Goal: Information Seeking & Learning: Learn about a topic

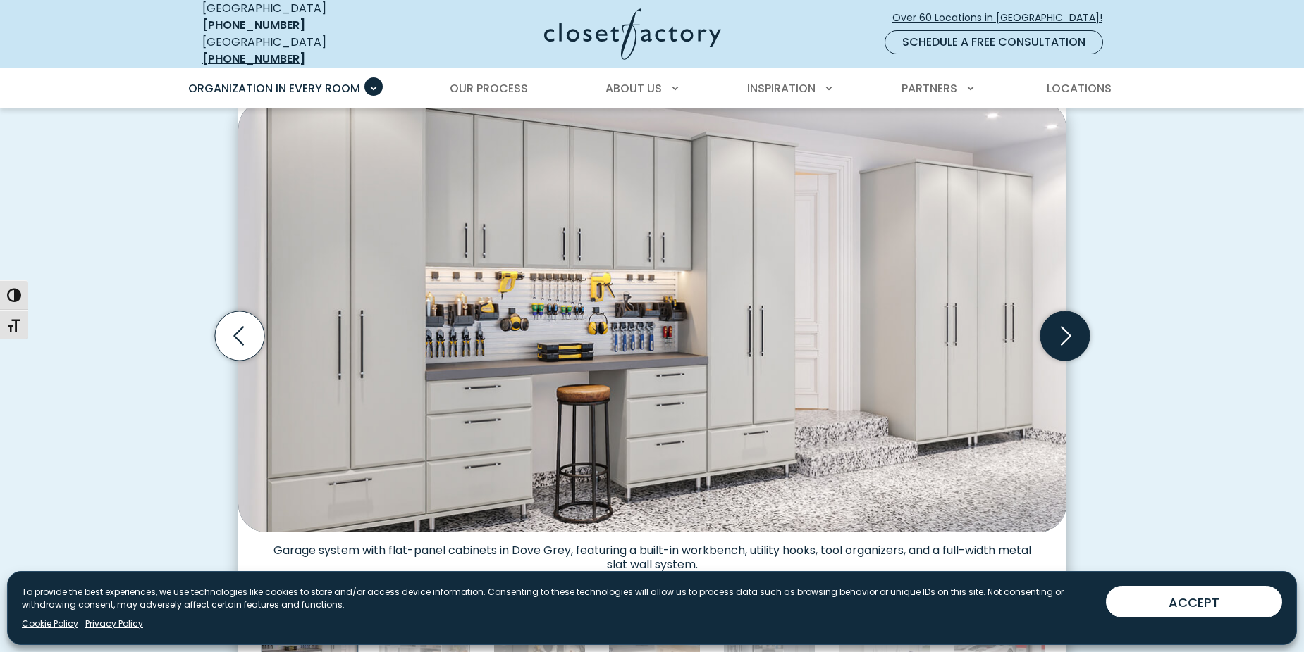
click at [1082, 321] on icon "Next slide" at bounding box center [1063, 335] width 49 height 49
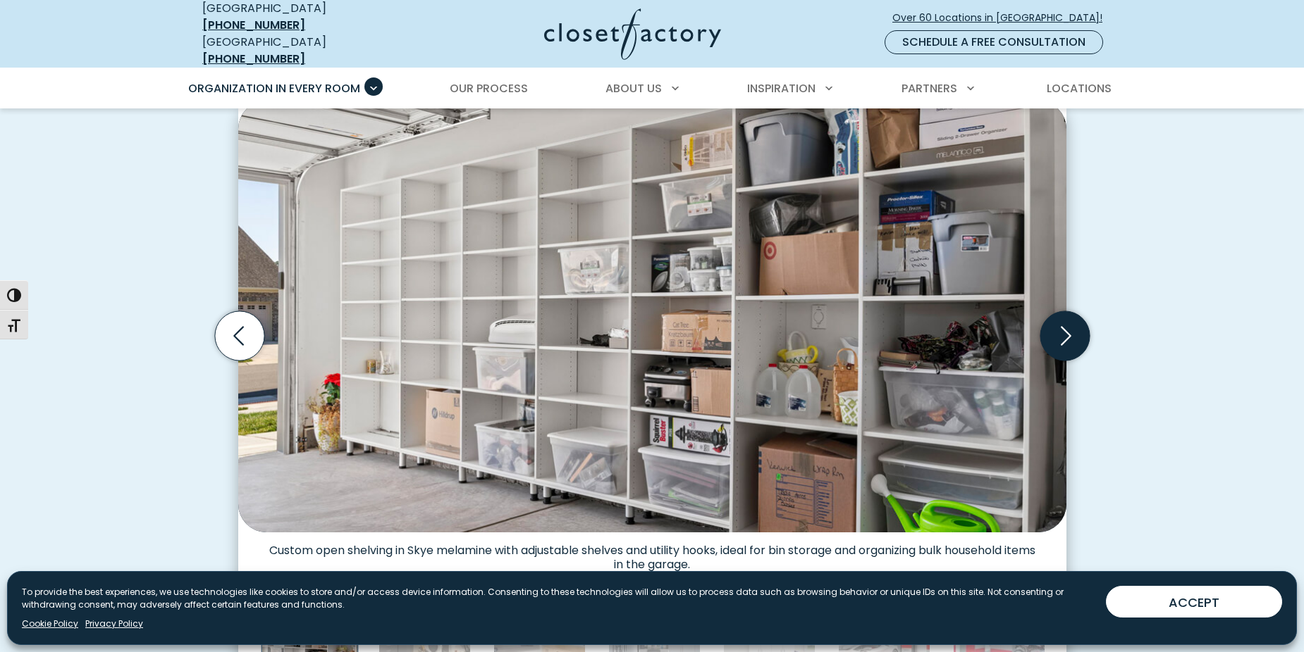
click at [1063, 327] on icon "Next slide" at bounding box center [1065, 336] width 11 height 19
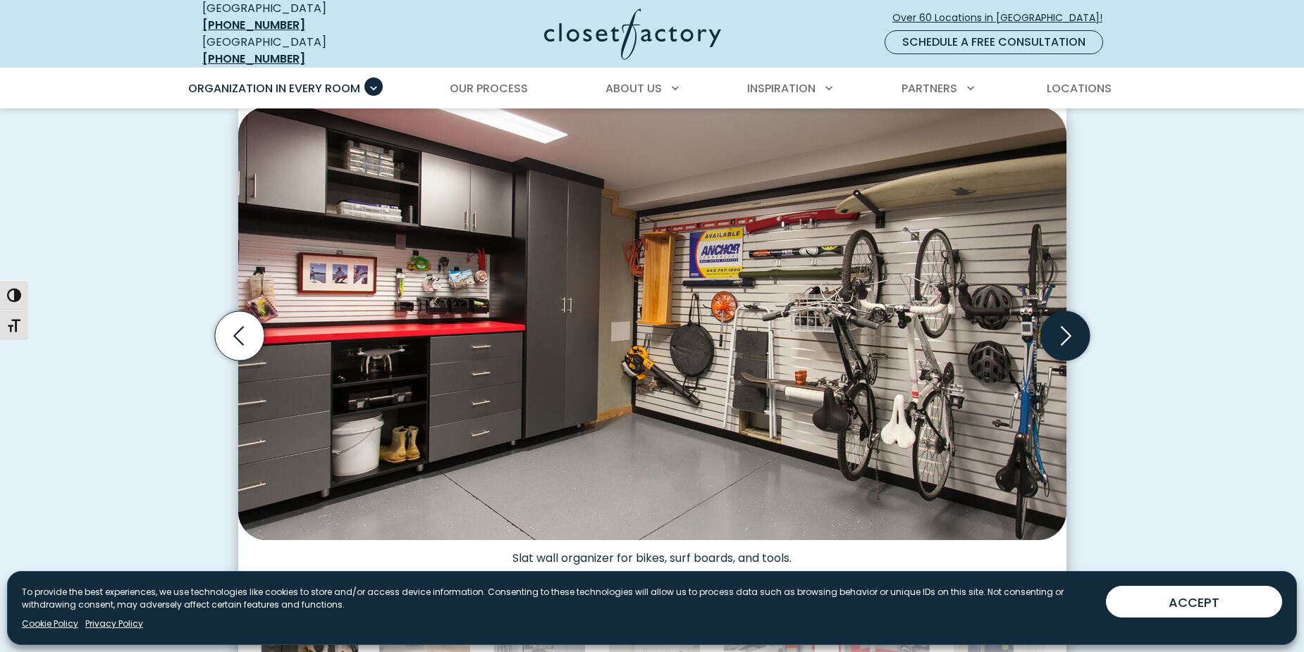
click at [1063, 327] on icon "Next slide" at bounding box center [1065, 336] width 11 height 19
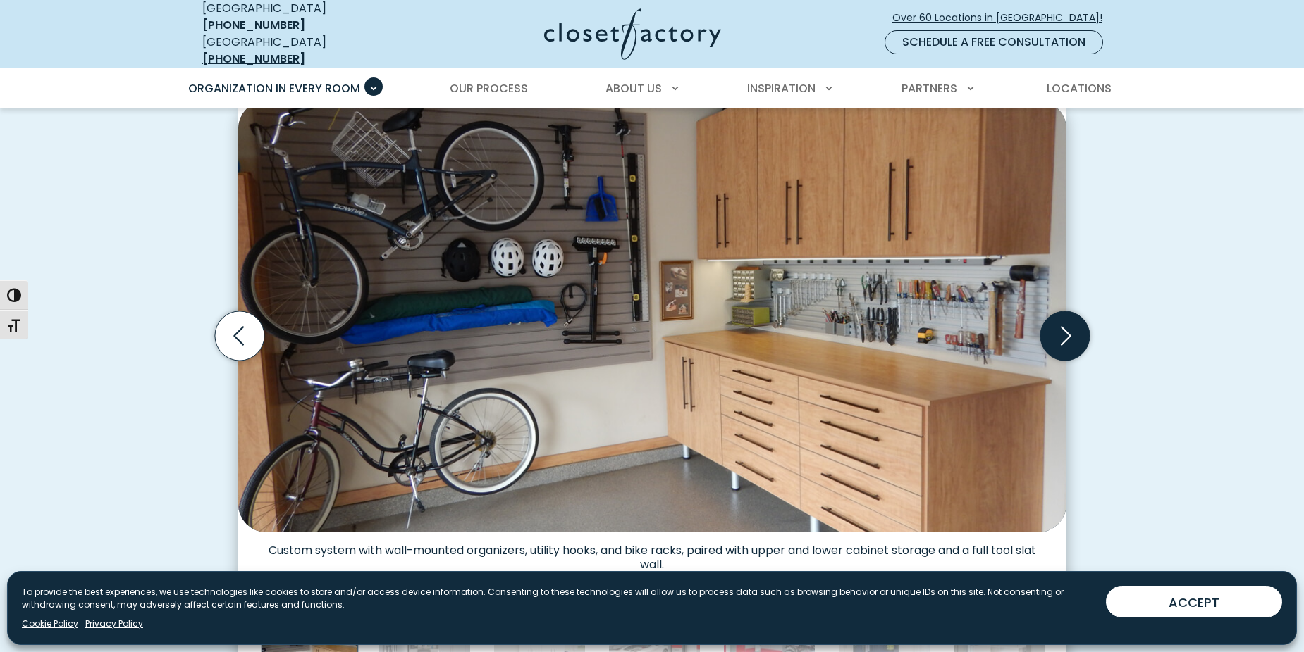
click at [1063, 327] on icon "Next slide" at bounding box center [1065, 336] width 11 height 19
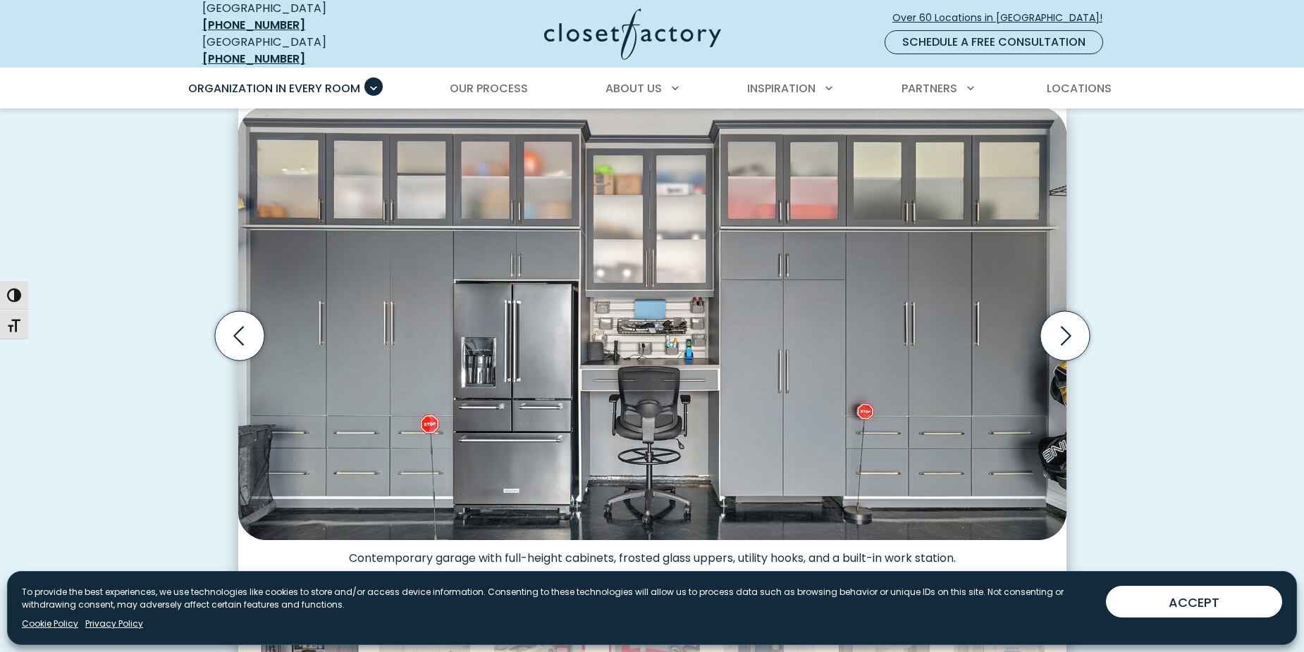
click at [913, 363] on img "Thumbnail Gallery" at bounding box center [652, 323] width 828 height 433
click at [1080, 317] on icon "Next slide" at bounding box center [1063, 335] width 49 height 49
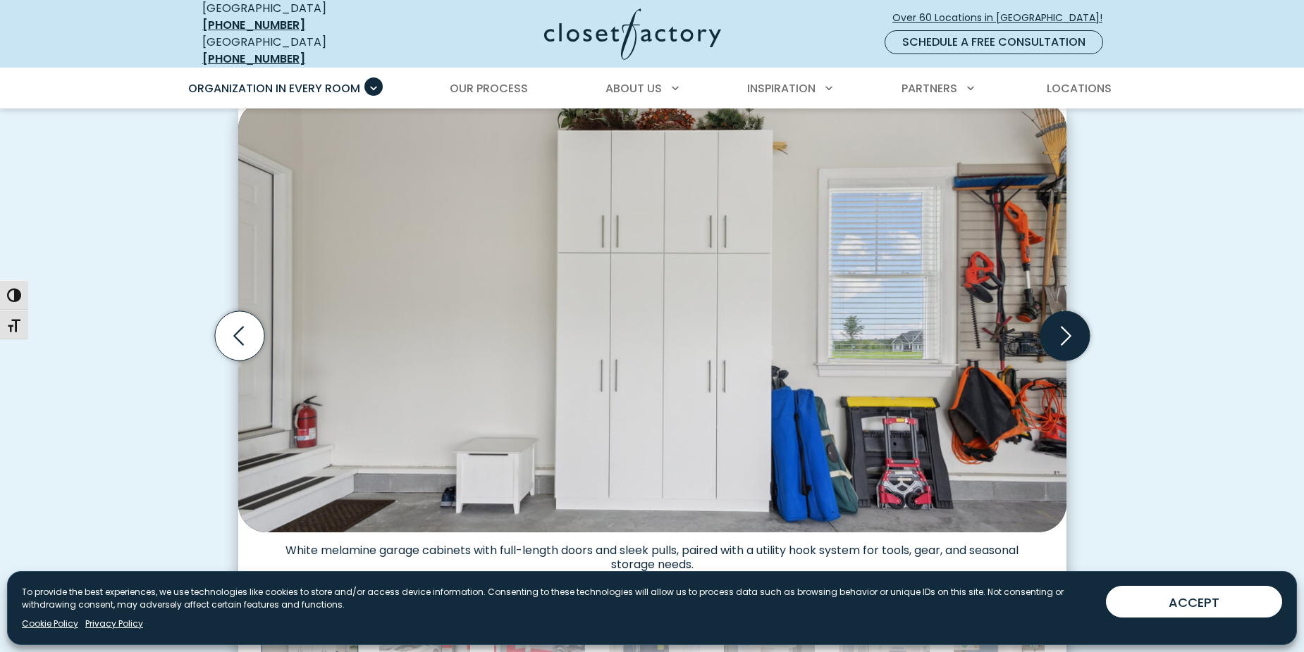
click at [1077, 316] on icon "Next slide" at bounding box center [1063, 335] width 49 height 49
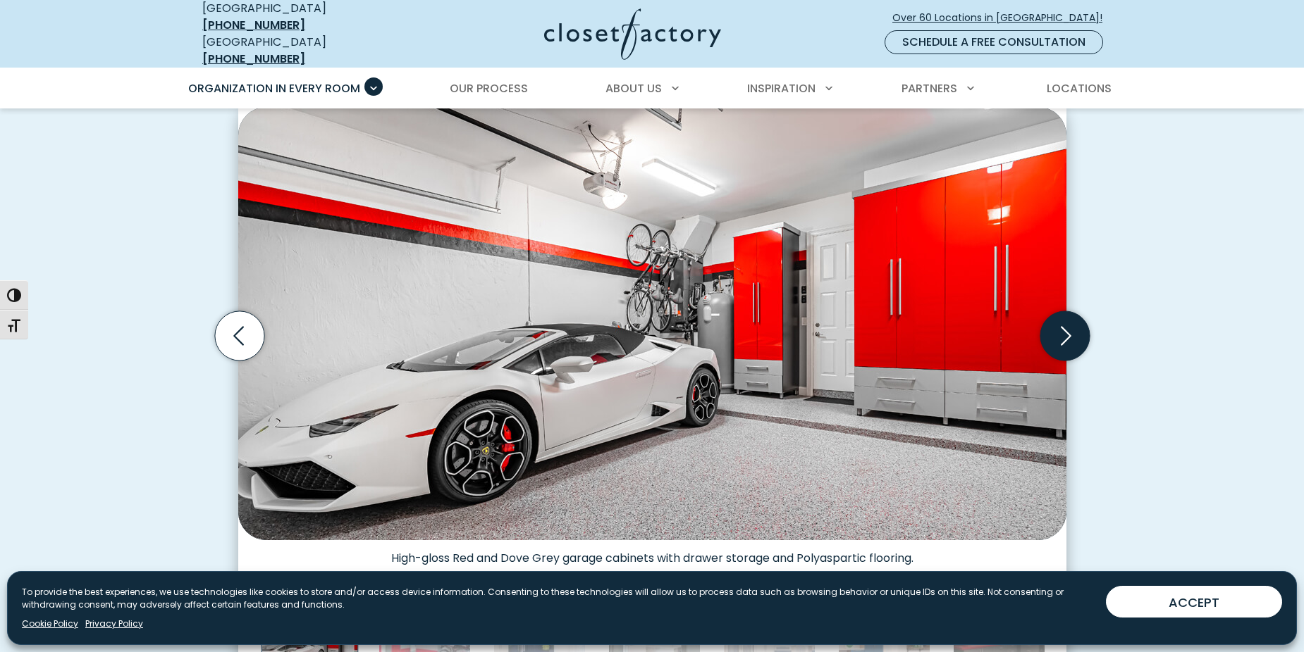
click at [1057, 324] on icon "Next slide" at bounding box center [1063, 335] width 49 height 49
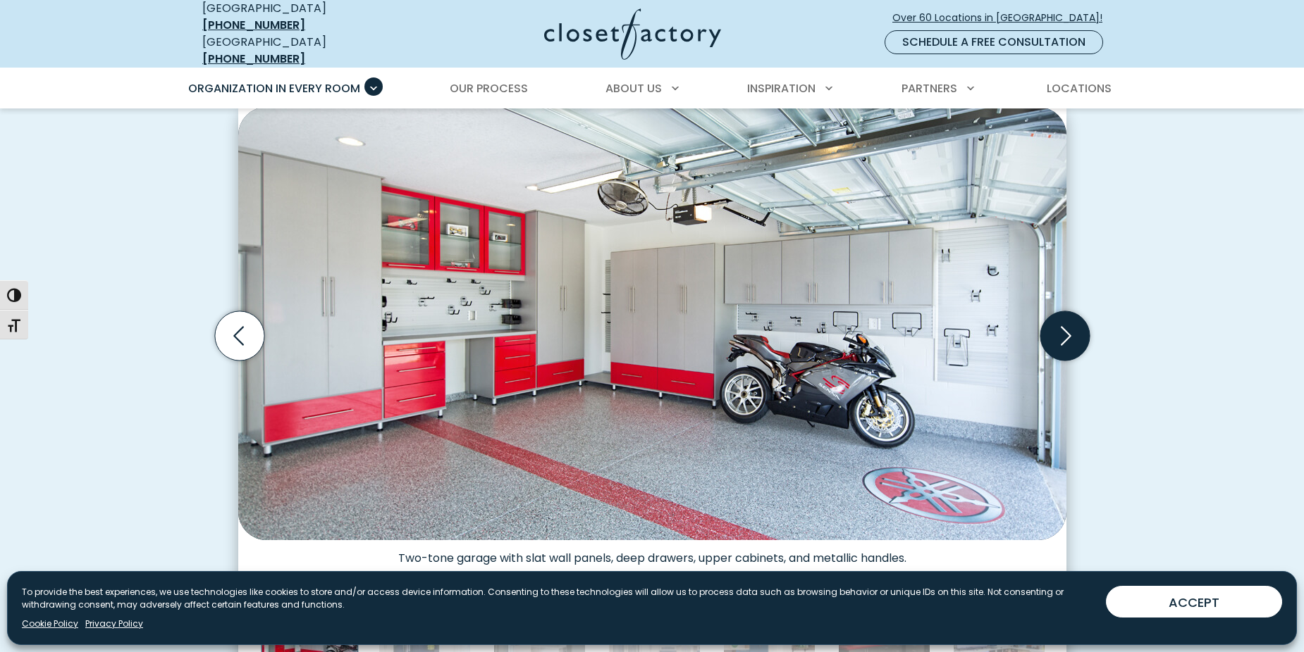
click at [1057, 324] on icon "Next slide" at bounding box center [1063, 335] width 49 height 49
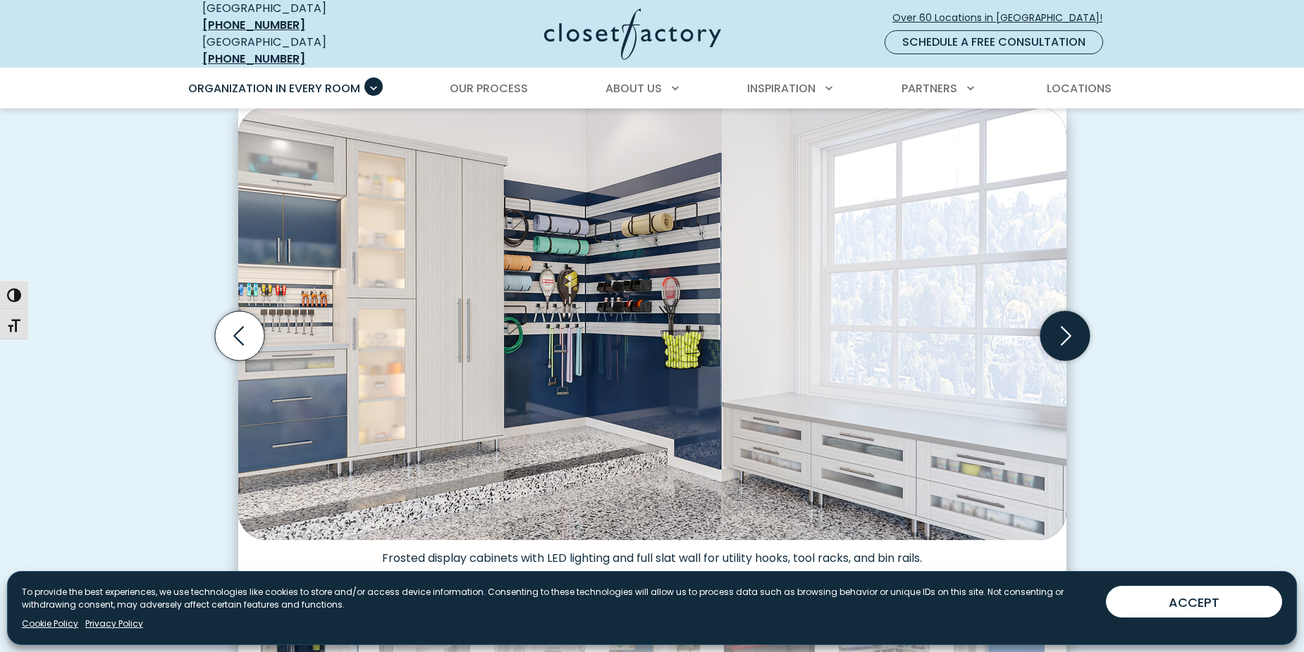
click at [1058, 324] on icon "Next slide" at bounding box center [1063, 335] width 49 height 49
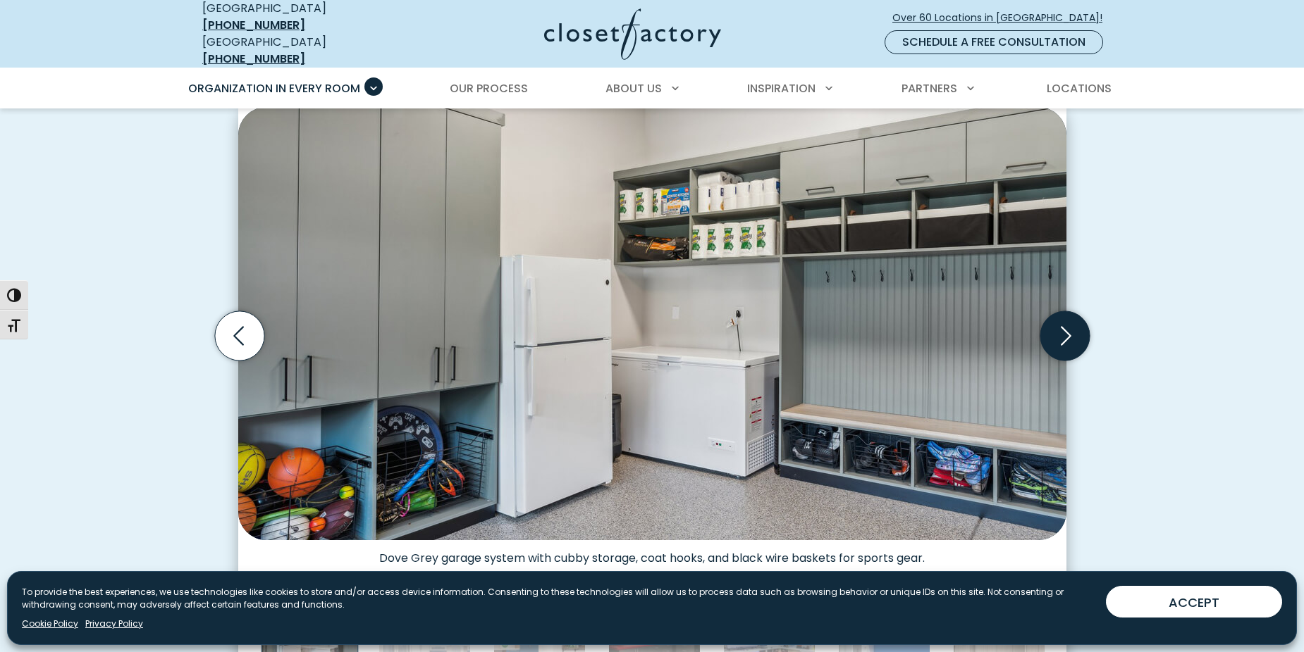
click at [1078, 321] on icon "Next slide" at bounding box center [1063, 335] width 49 height 49
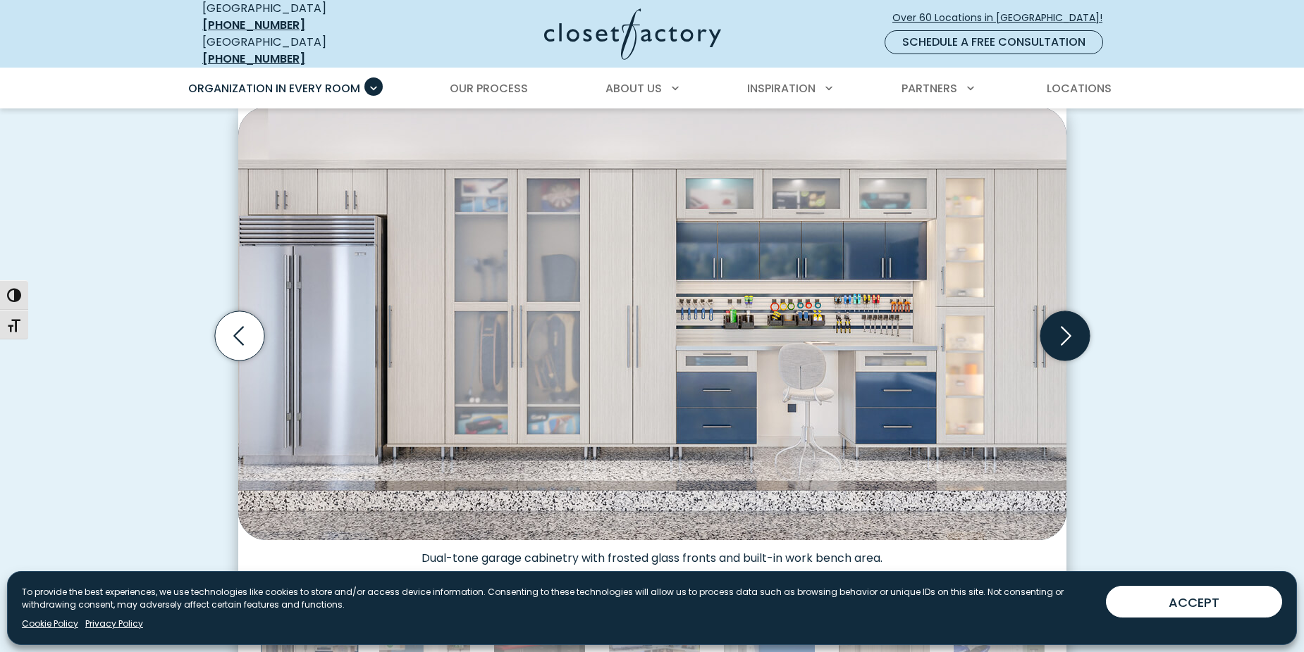
click at [1077, 321] on icon "Next slide" at bounding box center [1063, 335] width 49 height 49
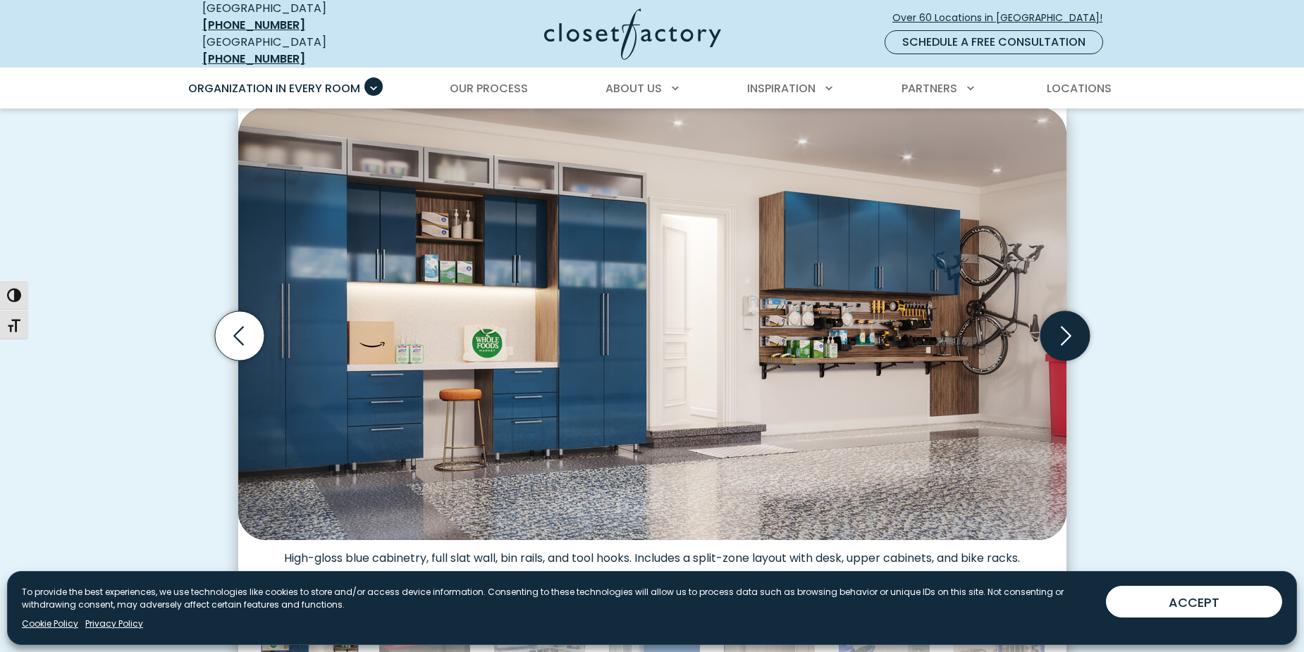
click at [1065, 330] on icon "Next slide" at bounding box center [1065, 336] width 11 height 19
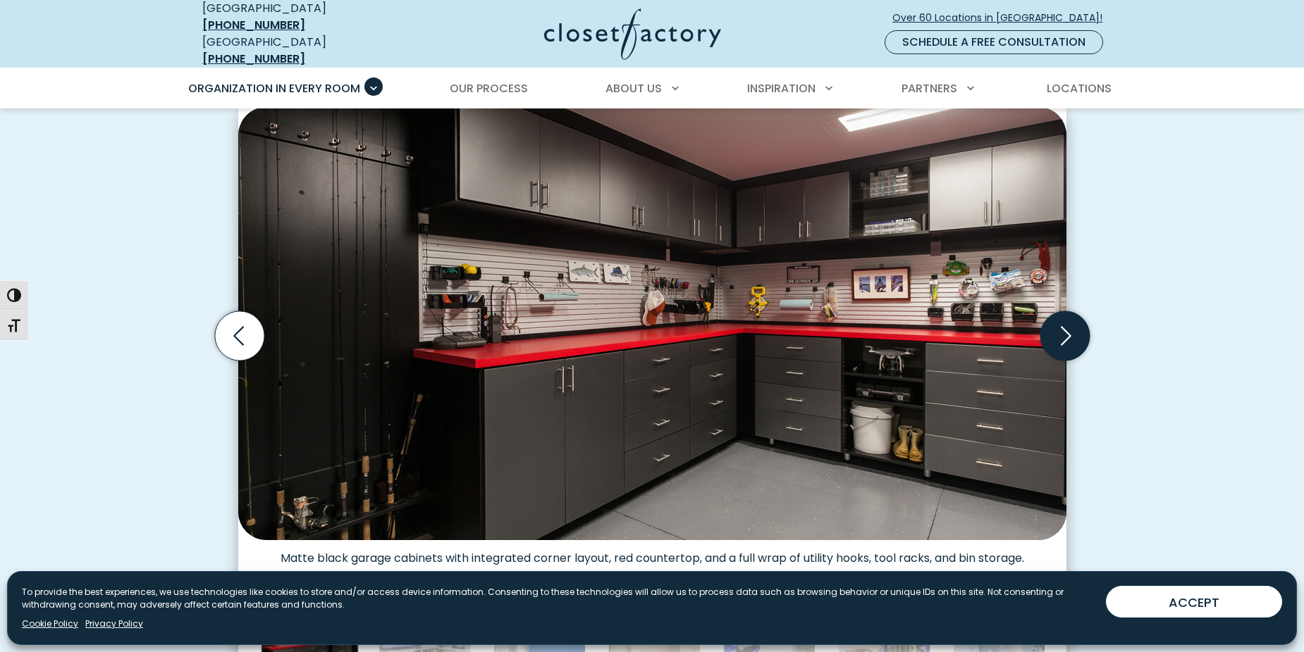
click at [1056, 340] on icon "Next slide" at bounding box center [1063, 335] width 49 height 49
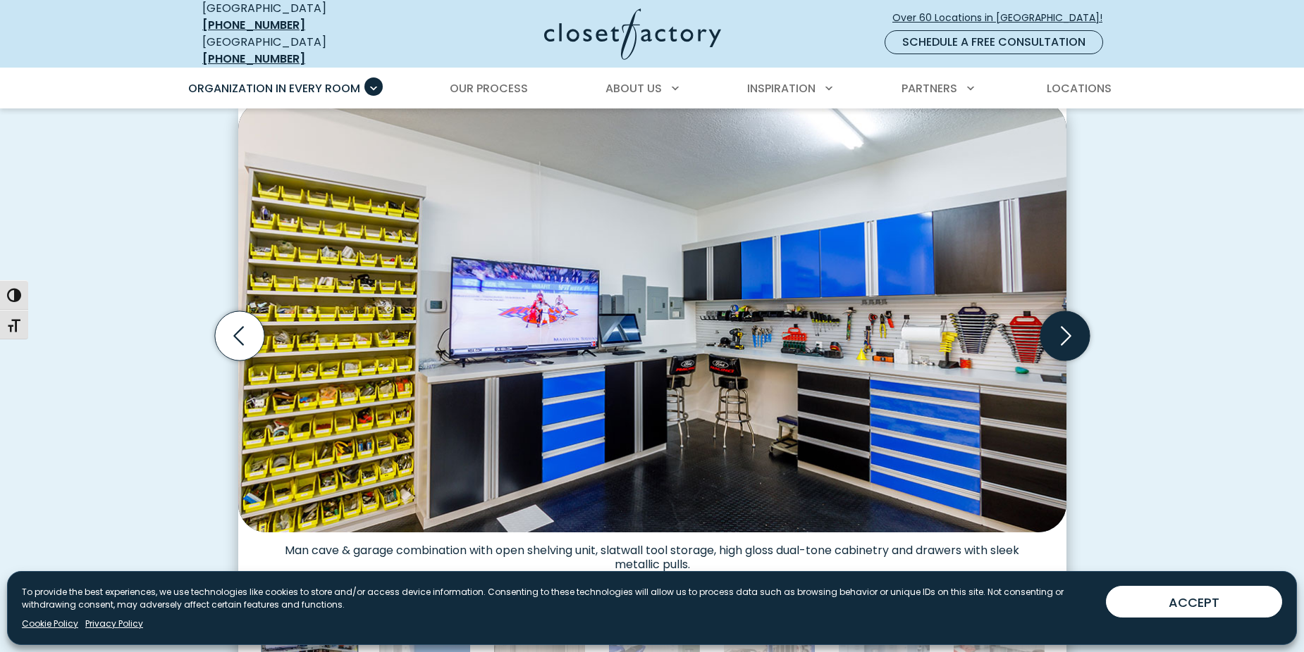
click at [1056, 337] on icon "Next slide" at bounding box center [1063, 335] width 49 height 49
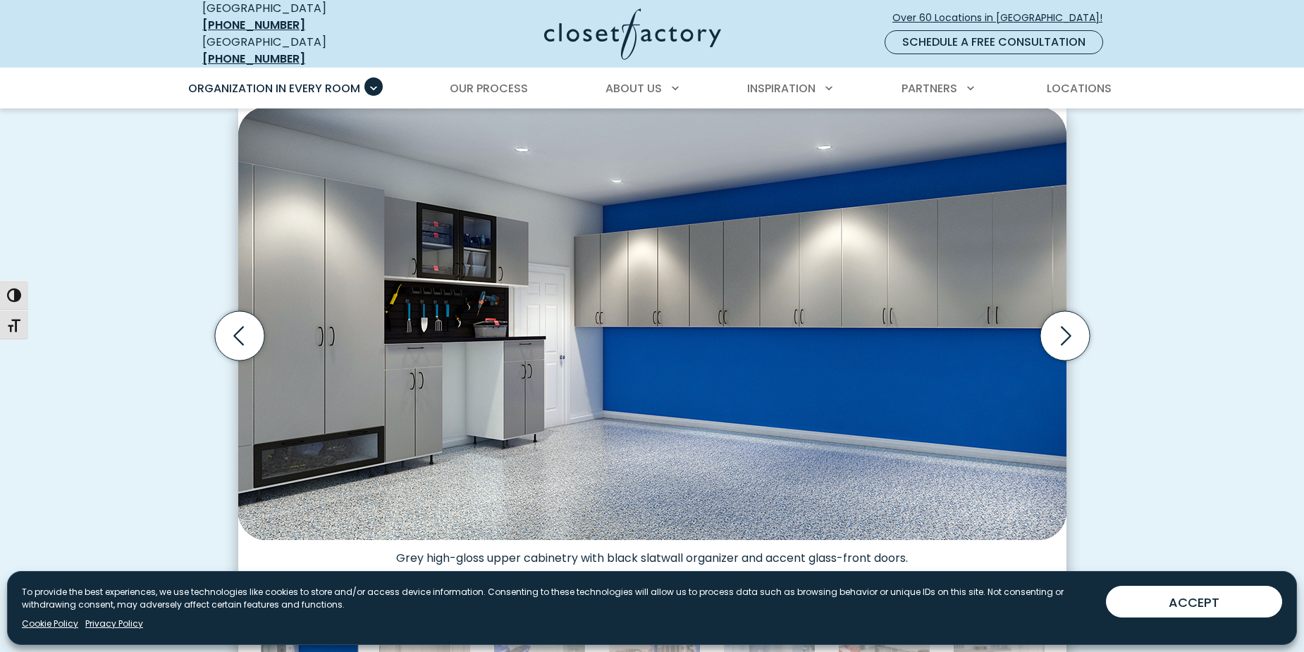
click at [307, 361] on img "Thumbnail Gallery" at bounding box center [652, 323] width 828 height 433
click at [321, 326] on img "Thumbnail Gallery" at bounding box center [652, 323] width 828 height 433
click at [1053, 325] on icon "Next slide" at bounding box center [1063, 335] width 49 height 49
